Goal: Information Seeking & Learning: Learn about a topic

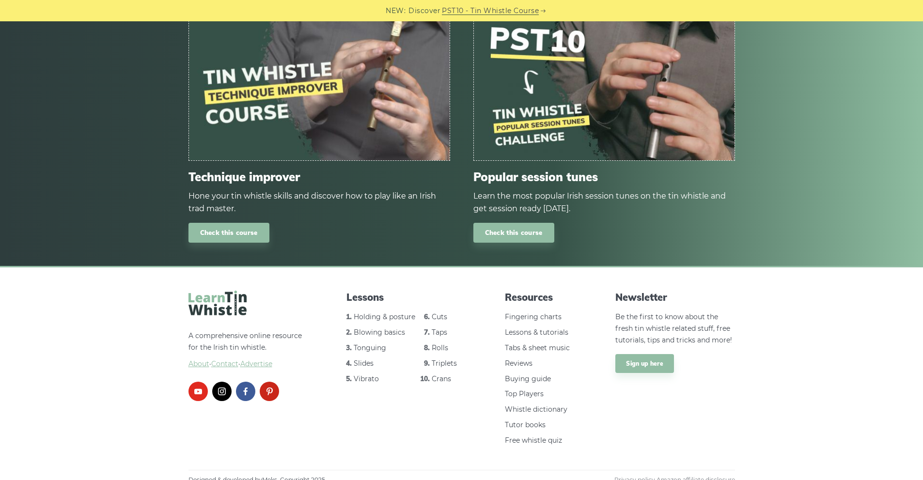
scroll to position [1141, 0]
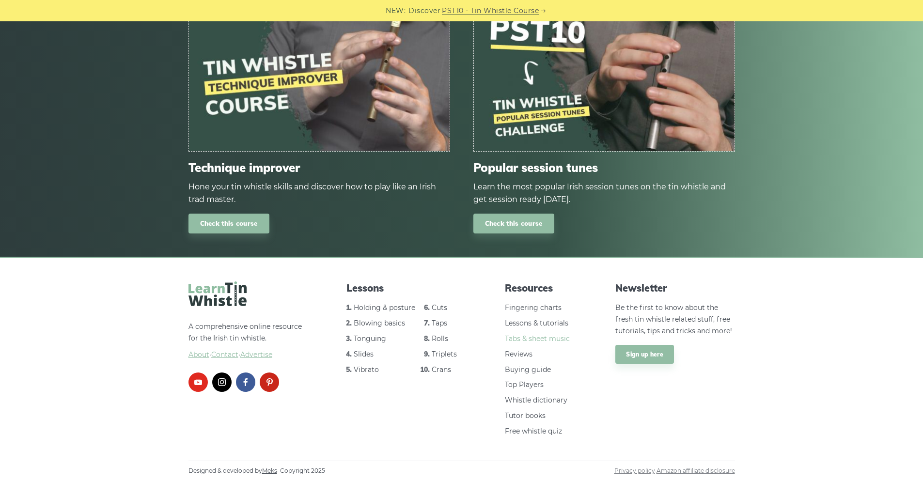
click at [556, 339] on link "Tabs & sheet music" at bounding box center [537, 338] width 65 height 9
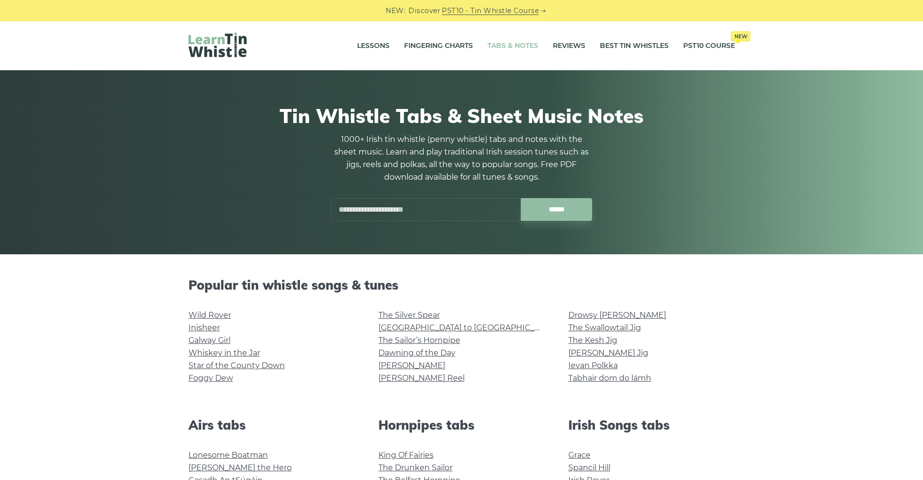
click at [402, 208] on input "text" at bounding box center [426, 209] width 190 height 23
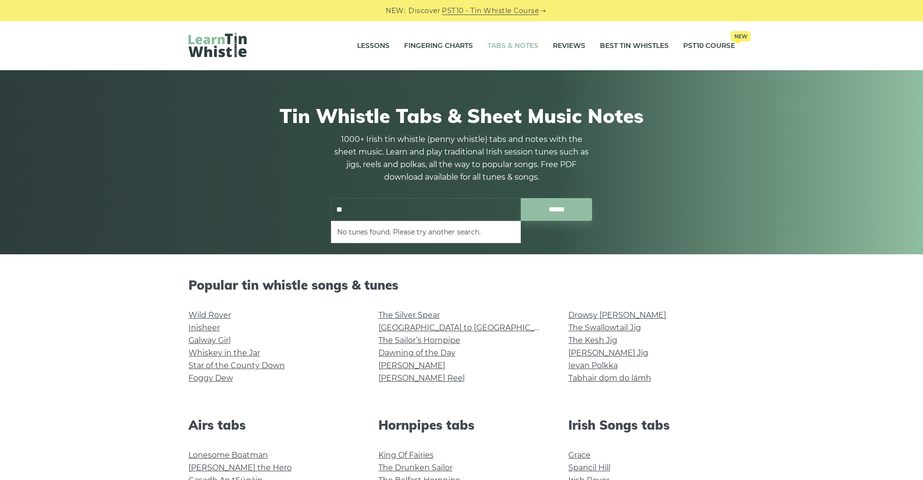
type input "*"
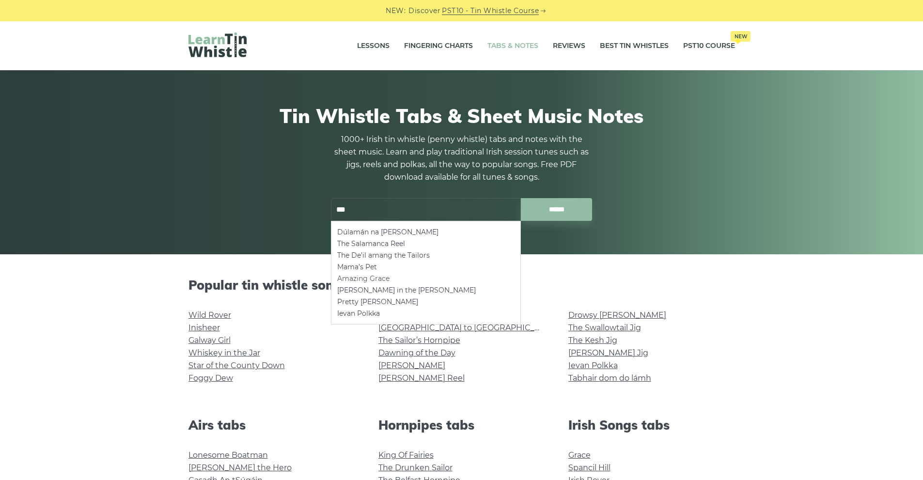
click at [368, 279] on li "Amazing Grace" at bounding box center [425, 279] width 177 height 12
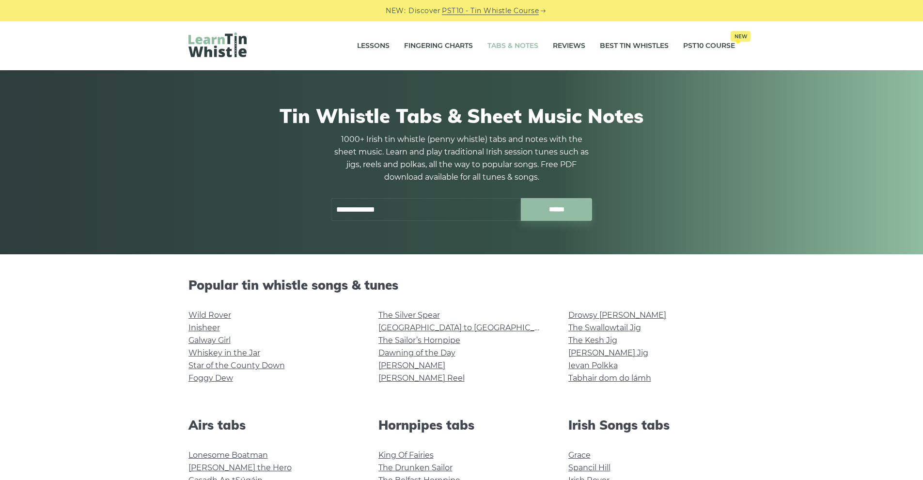
type input "**********"
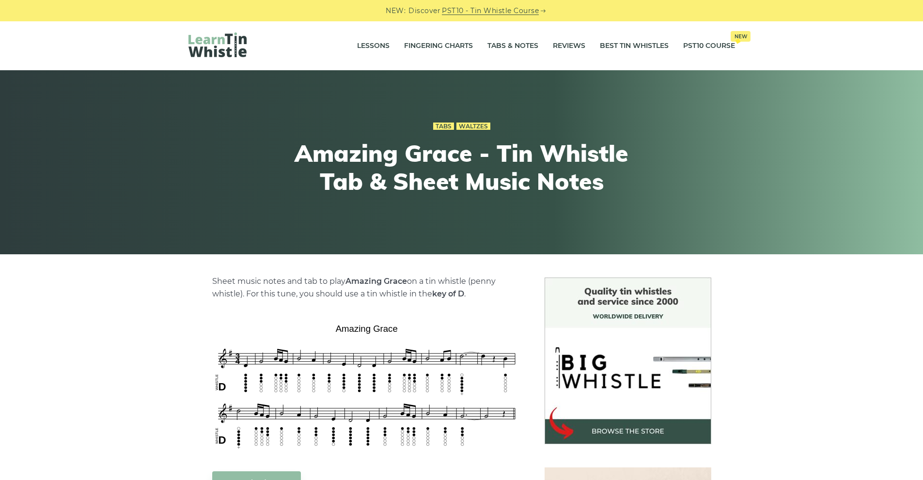
click at [490, 9] on link "PST10 - Tin Whistle Course" at bounding box center [490, 10] width 97 height 11
click at [515, 46] on link "Tabs & Notes" at bounding box center [512, 46] width 51 height 24
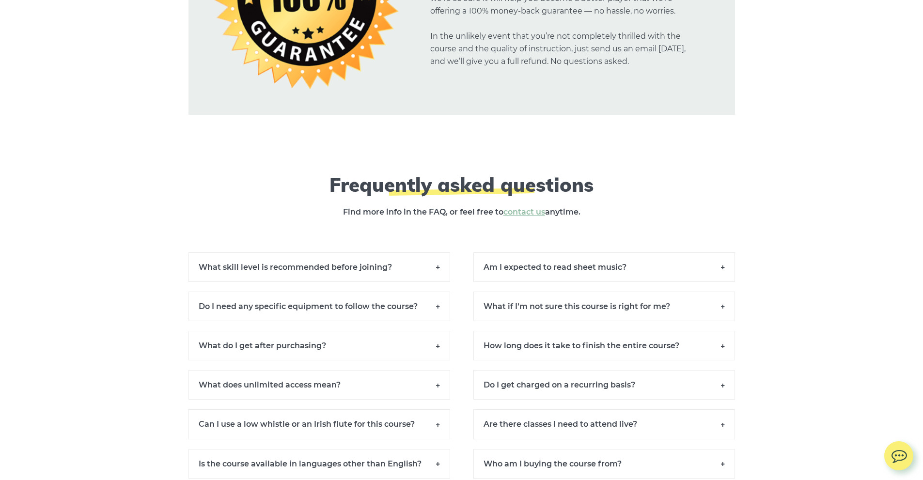
scroll to position [6540, 0]
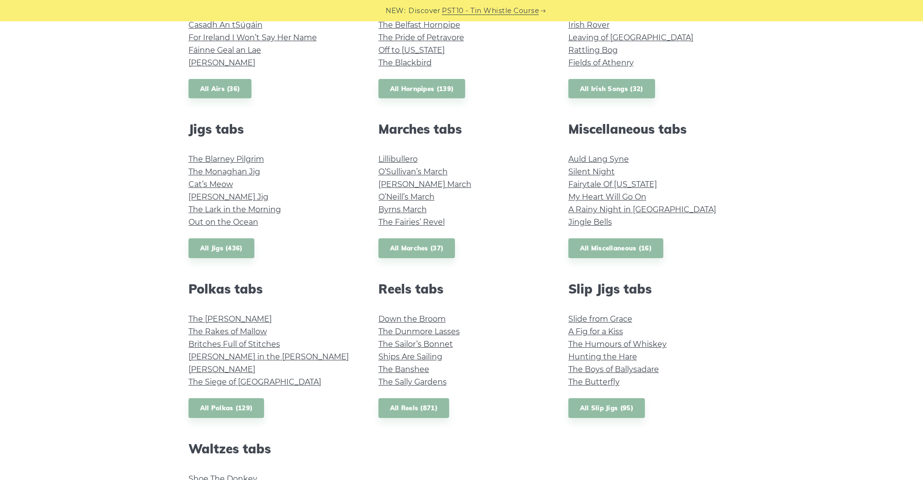
scroll to position [436, 0]
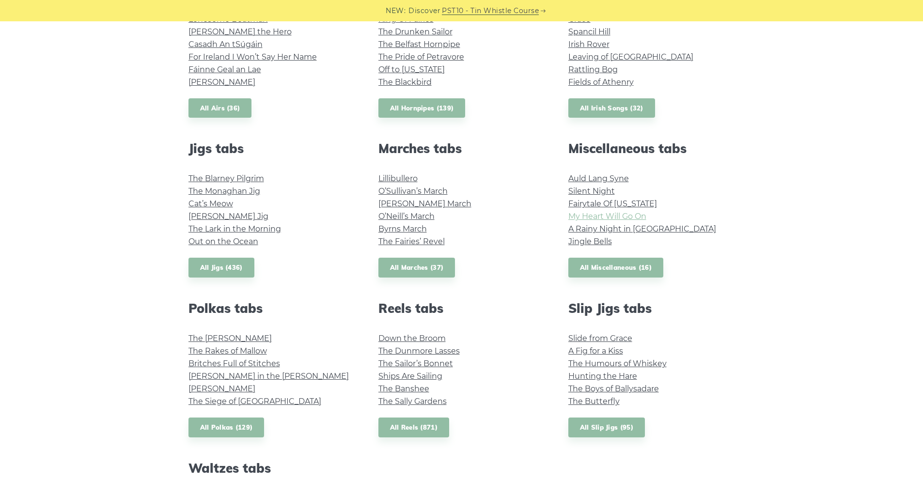
click at [594, 217] on link "My Heart Will Go On" at bounding box center [607, 216] width 78 height 9
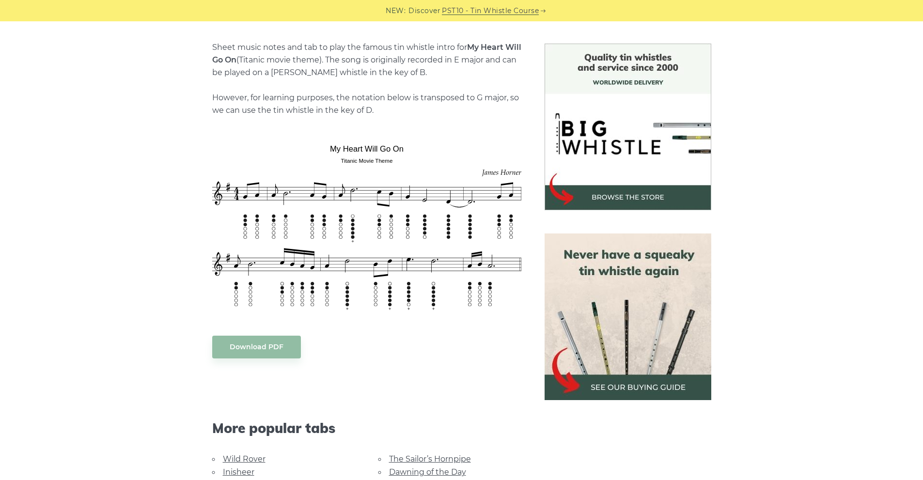
scroll to position [242, 0]
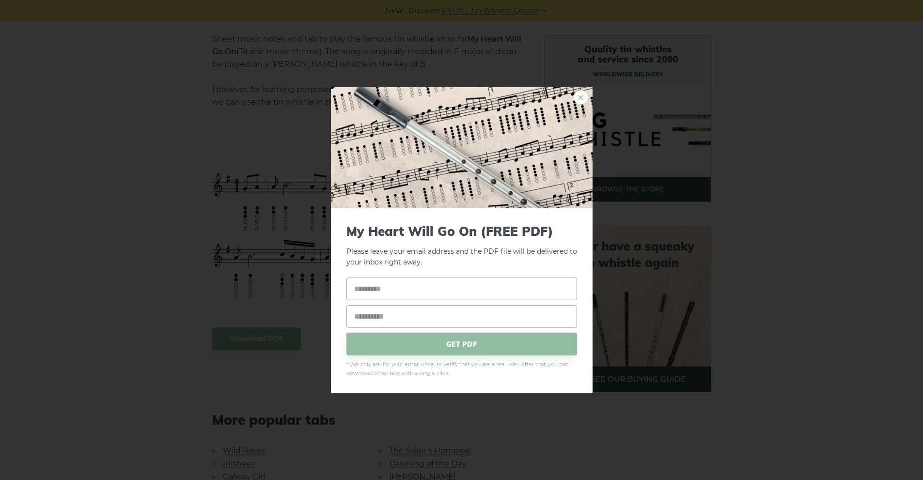
click at [581, 95] on link "×" at bounding box center [581, 97] width 15 height 15
